Goal: Register for event/course

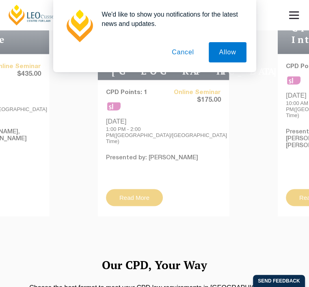
scroll to position [610, 0]
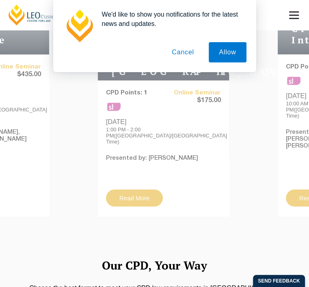
click at [173, 55] on button "Cancel" at bounding box center [183, 52] width 43 height 20
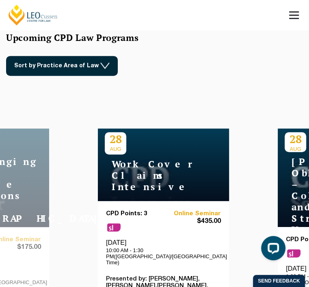
scroll to position [0, 0]
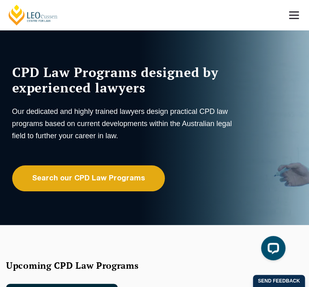
click at [279, 17] on link at bounding box center [294, 15] width 30 height 30
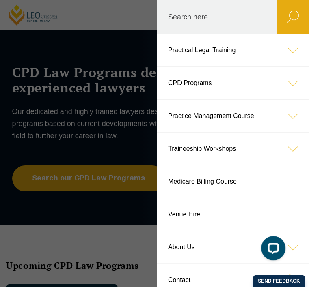
scroll to position [107, 0]
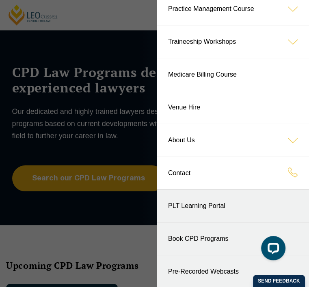
click at [110, 30] on header "Leo Cussen Centre for Law Search here Practical Legal Training Our Practical Le…" at bounding box center [154, 15] width 309 height 30
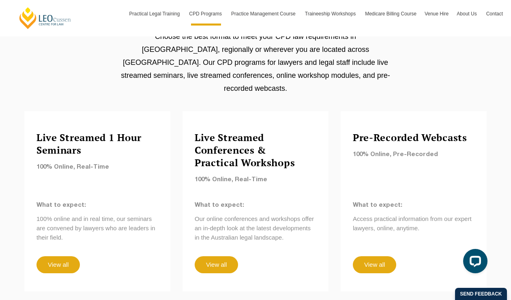
scroll to position [680, 0]
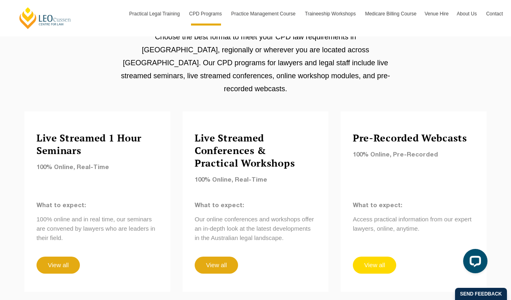
click at [308, 257] on link "View all" at bounding box center [374, 265] width 43 height 17
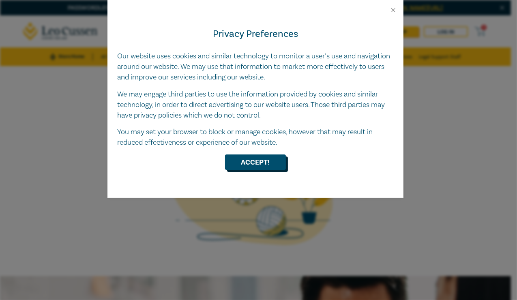
click at [247, 161] on button "Accept!" at bounding box center [255, 162] width 61 height 15
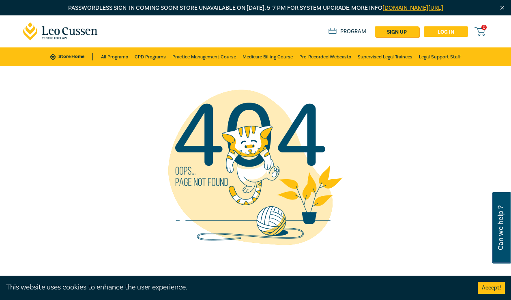
click at [440, 31] on link "Log in" at bounding box center [446, 31] width 44 height 11
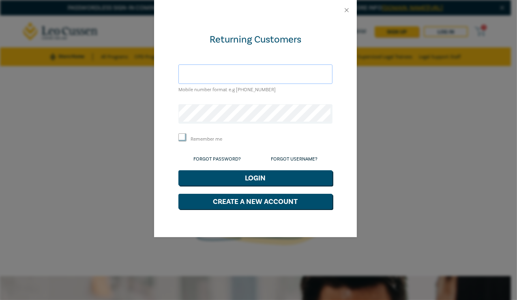
click at [274, 70] on input "text" at bounding box center [256, 74] width 154 height 19
type input "adibartolo@whittleseacc.org.au"
click at [206, 160] on link "Forgot Password?" at bounding box center [217, 159] width 47 height 6
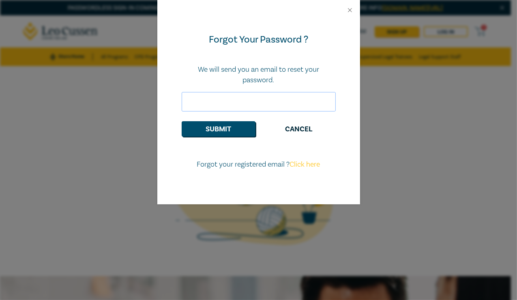
click at [244, 109] on input "email" at bounding box center [259, 101] width 154 height 19
type input "adibartolo@whittleseacc.org.au"
click at [224, 130] on button "Submit" at bounding box center [219, 128] width 74 height 15
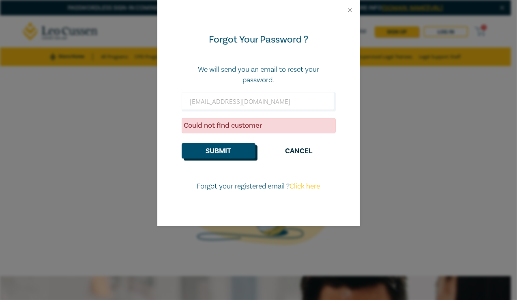
click at [230, 149] on button "Submit" at bounding box center [219, 150] width 74 height 15
click at [310, 190] on link "Click here" at bounding box center [305, 186] width 30 height 9
select select "AU"
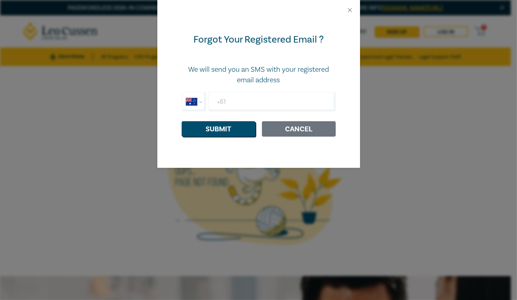
click at [304, 134] on button "Cancel" at bounding box center [299, 128] width 74 height 15
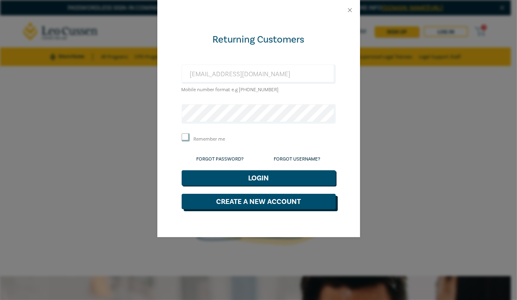
click at [259, 198] on button "Create a New Account" at bounding box center [259, 201] width 154 height 15
select select "AU"
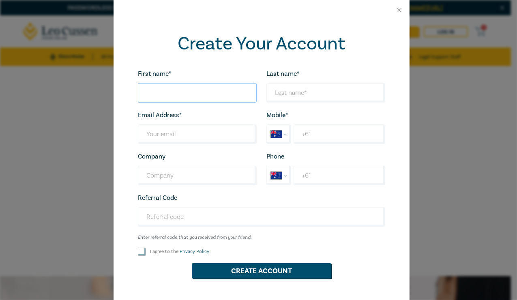
click at [206, 89] on input "First name*" at bounding box center [197, 92] width 119 height 19
type input "Alana"
type input "Dibartolo"
type input "adibartolo@whittleseacc.org.au"
click at [330, 127] on input "+61" at bounding box center [340, 134] width 92 height 19
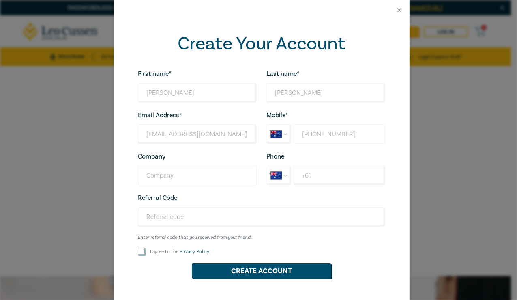
type input "+61 0466 893 153"
click at [160, 170] on input "Company" at bounding box center [197, 175] width 119 height 19
type input "W"
type input "Whittlesea Community Legal Service"
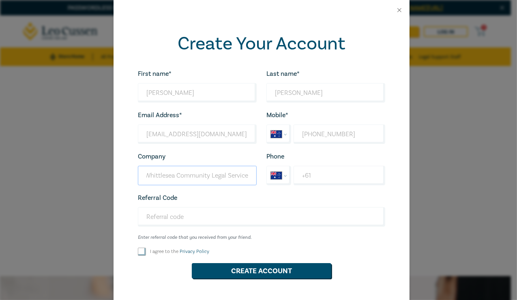
scroll to position [0, 0]
click at [350, 169] on input "+61" at bounding box center [340, 175] width 92 height 19
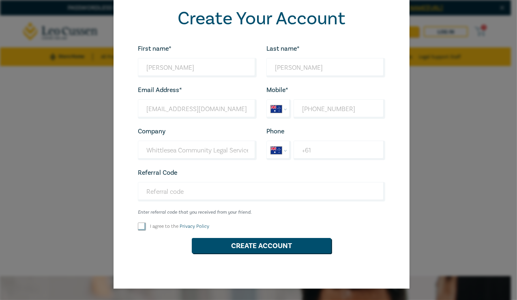
click at [133, 227] on div "I agree to the Privacy Policy" at bounding box center [197, 227] width 129 height 8
click at [138, 224] on input "I agree to the Privacy Policy" at bounding box center [142, 227] width 8 height 8
checkbox input "true"
click at [212, 250] on button "Create Account" at bounding box center [262, 245] width 140 height 15
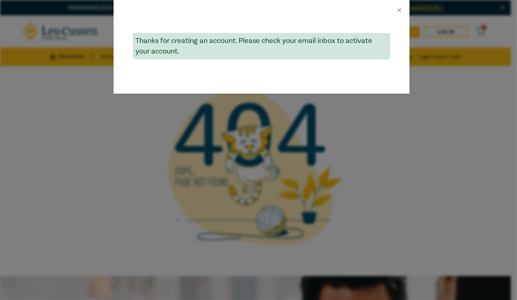
scroll to position [0, 0]
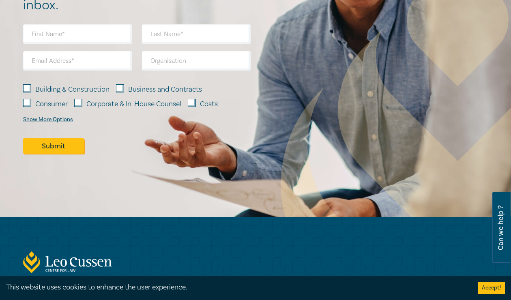
scroll to position [1159, 0]
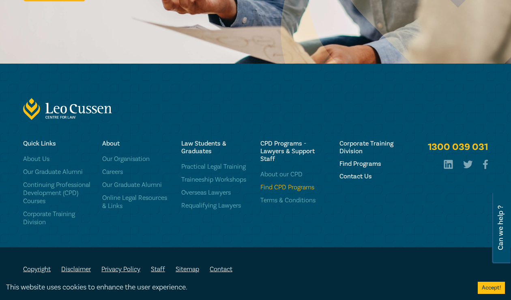
click at [295, 189] on link "Find CPD Programs" at bounding box center [295, 187] width 69 height 8
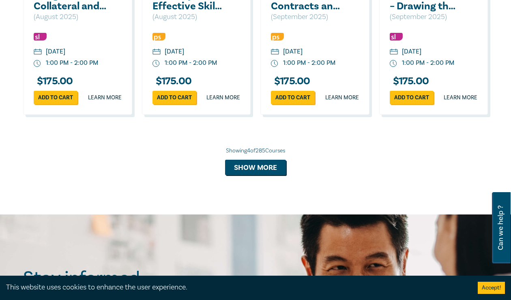
scroll to position [670, 0]
click at [265, 175] on button "Show more" at bounding box center [255, 167] width 61 height 15
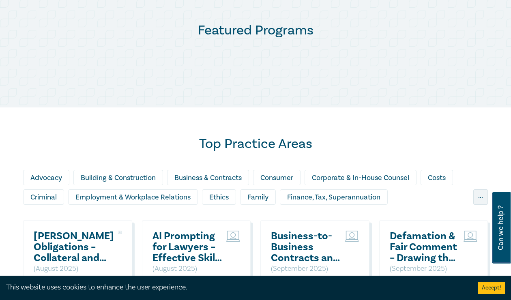
scroll to position [469, 0]
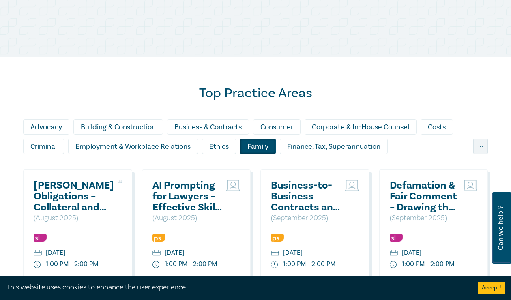
click at [260, 146] on div "Family" at bounding box center [258, 146] width 36 height 15
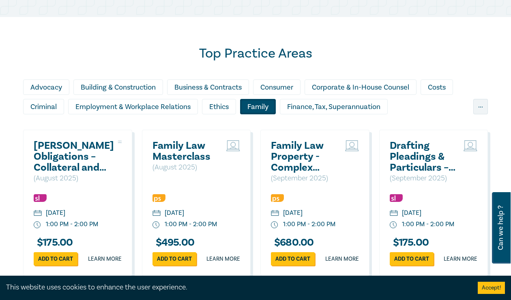
scroll to position [509, 0]
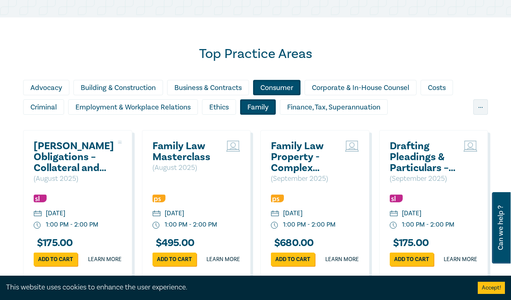
click at [280, 92] on div "Consumer" at bounding box center [276, 87] width 47 height 15
click at [485, 102] on div "..." at bounding box center [481, 106] width 15 height 15
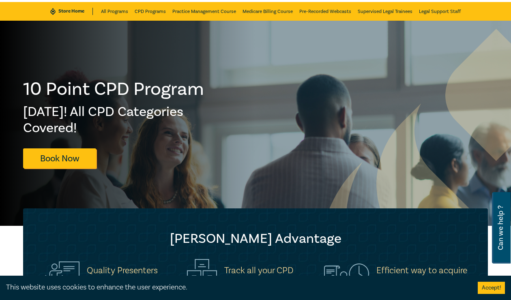
scroll to position [0, 0]
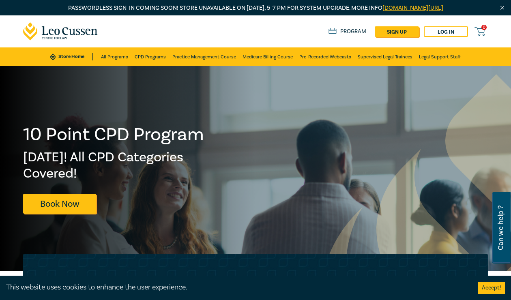
click at [341, 32] on link "Program" at bounding box center [348, 31] width 38 height 7
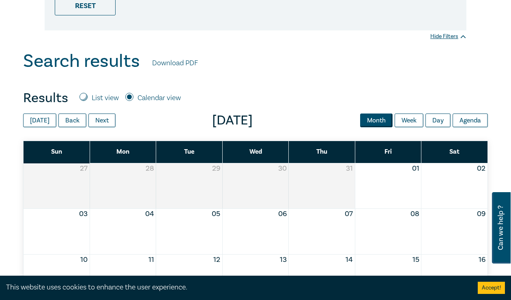
scroll to position [260, 0]
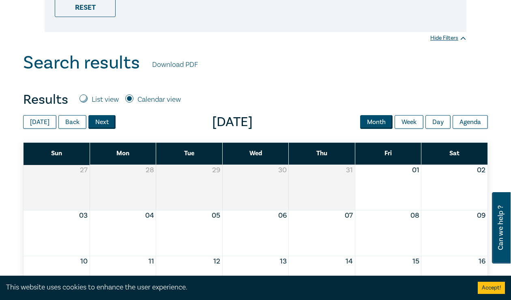
click at [105, 123] on button "Next" at bounding box center [101, 122] width 27 height 14
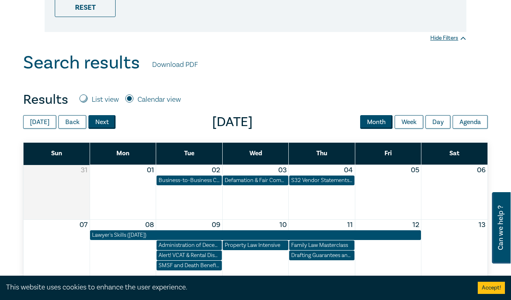
click at [105, 123] on button "Next" at bounding box center [101, 122] width 27 height 14
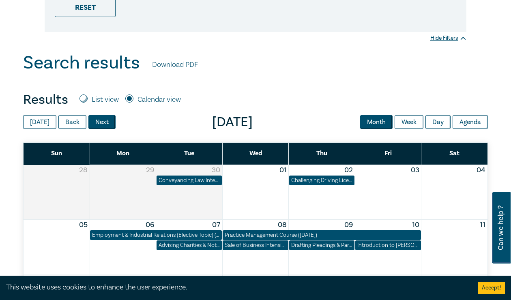
click at [103, 120] on button "Next" at bounding box center [101, 122] width 27 height 14
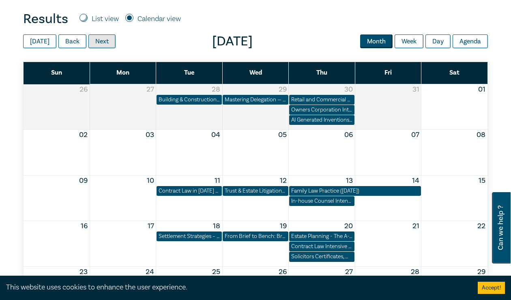
scroll to position [343, 0]
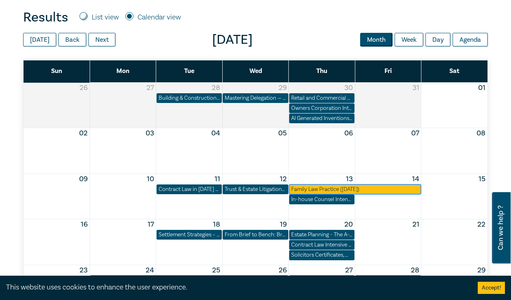
click at [329, 190] on div "Family Law Practice ([DATE])" at bounding box center [355, 189] width 128 height 8
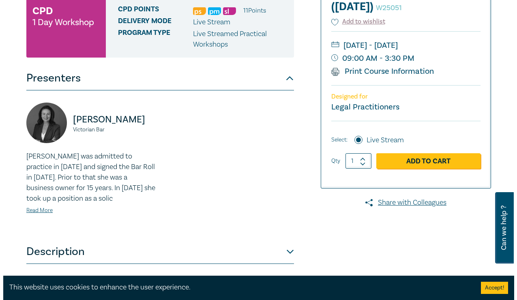
scroll to position [140, 0]
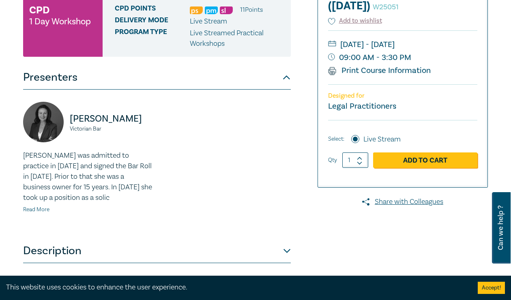
click at [31, 213] on link "Read More" at bounding box center [36, 209] width 26 height 7
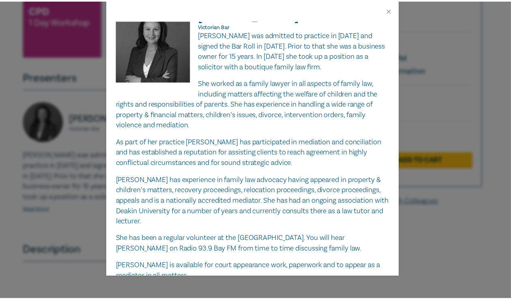
scroll to position [0, 0]
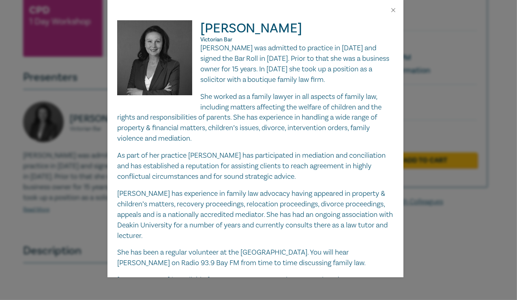
click at [91, 194] on div "[PERSON_NAME] Victorian Bar [PERSON_NAME] was admitted to practice in [DATE] an…" at bounding box center [258, 150] width 517 height 300
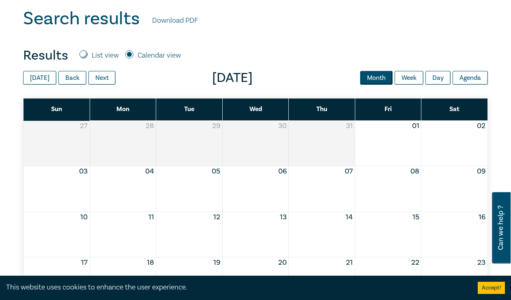
scroll to position [305, 0]
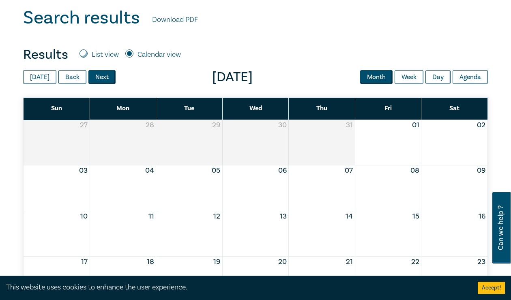
click at [99, 81] on button "Next" at bounding box center [101, 77] width 27 height 14
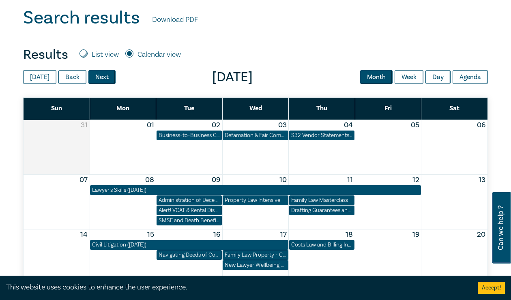
click at [99, 81] on button "Next" at bounding box center [101, 77] width 27 height 14
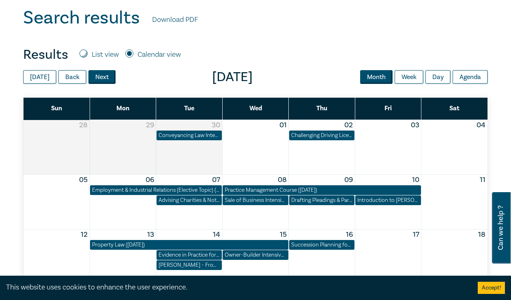
click at [99, 81] on button "Next" at bounding box center [101, 77] width 27 height 14
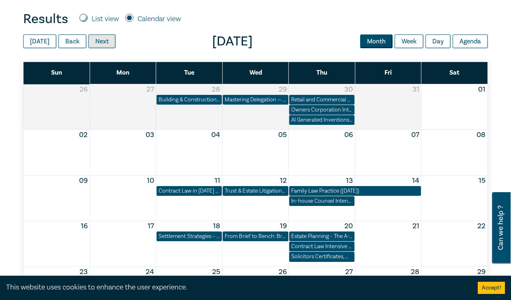
scroll to position [340, 0]
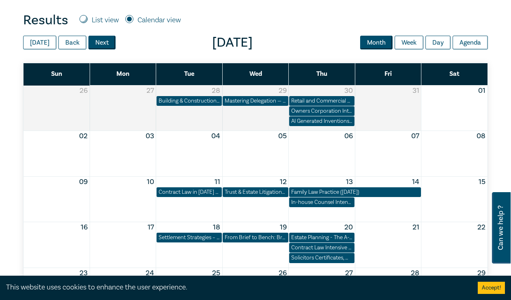
click at [96, 37] on button "Next" at bounding box center [101, 43] width 27 height 14
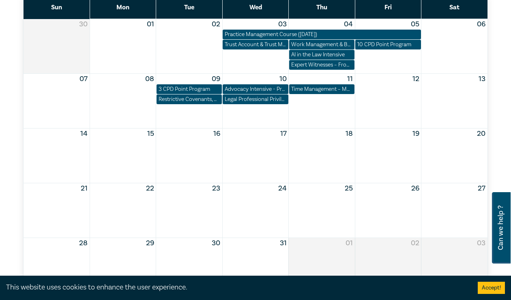
scroll to position [406, 0]
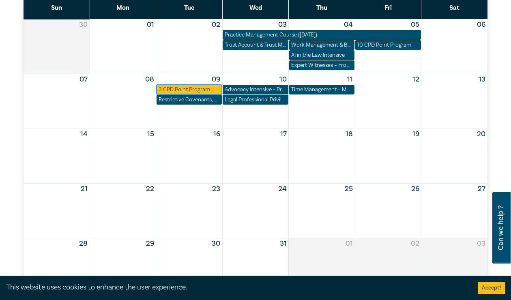
click at [189, 89] on div "3 CPD Point Program" at bounding box center [189, 90] width 61 height 8
